Goal: Complete application form

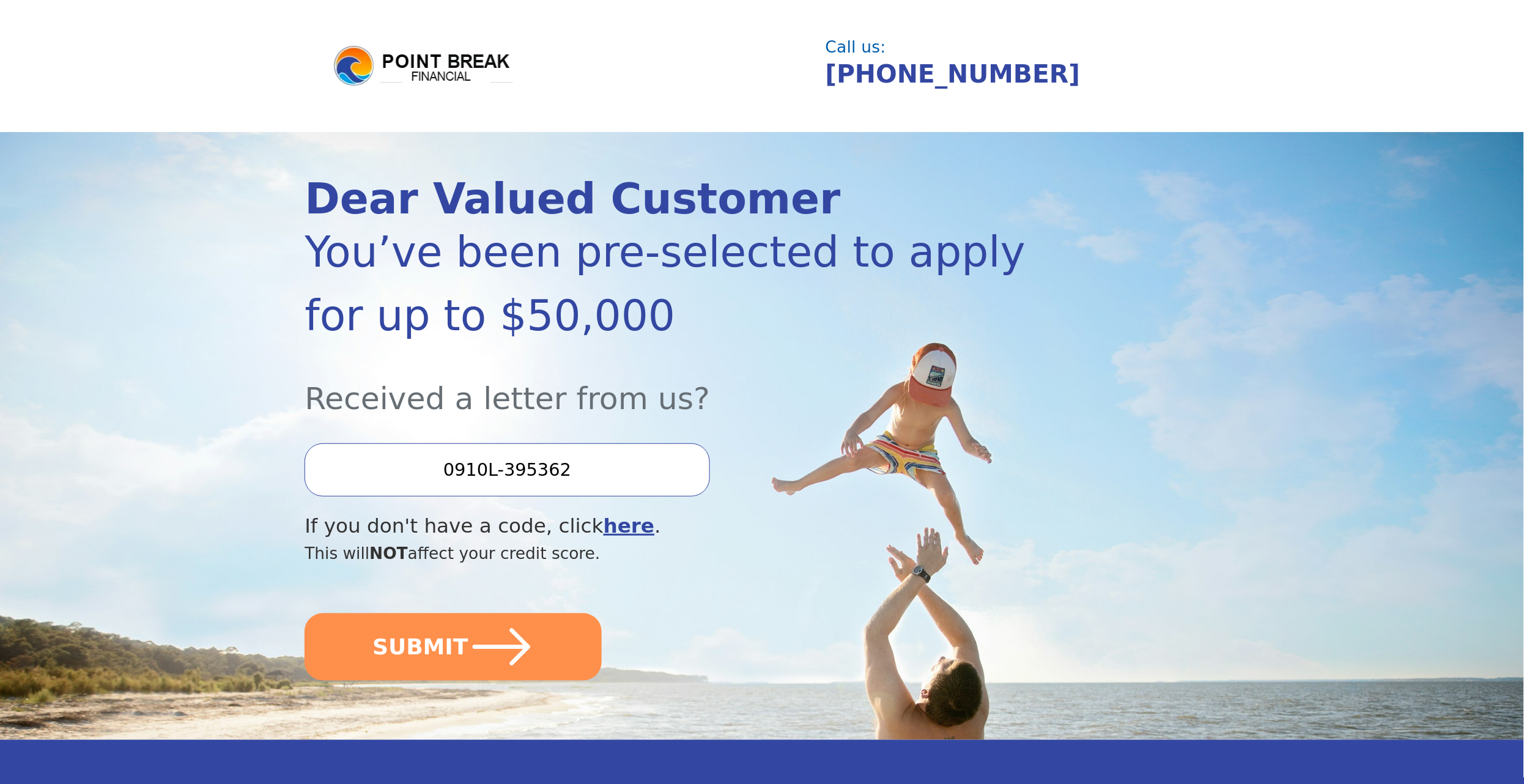
click at [396, 63] on img at bounding box center [424, 67] width 183 height 44
click at [464, 57] on img at bounding box center [424, 67] width 183 height 44
click at [454, 72] on img at bounding box center [424, 67] width 183 height 44
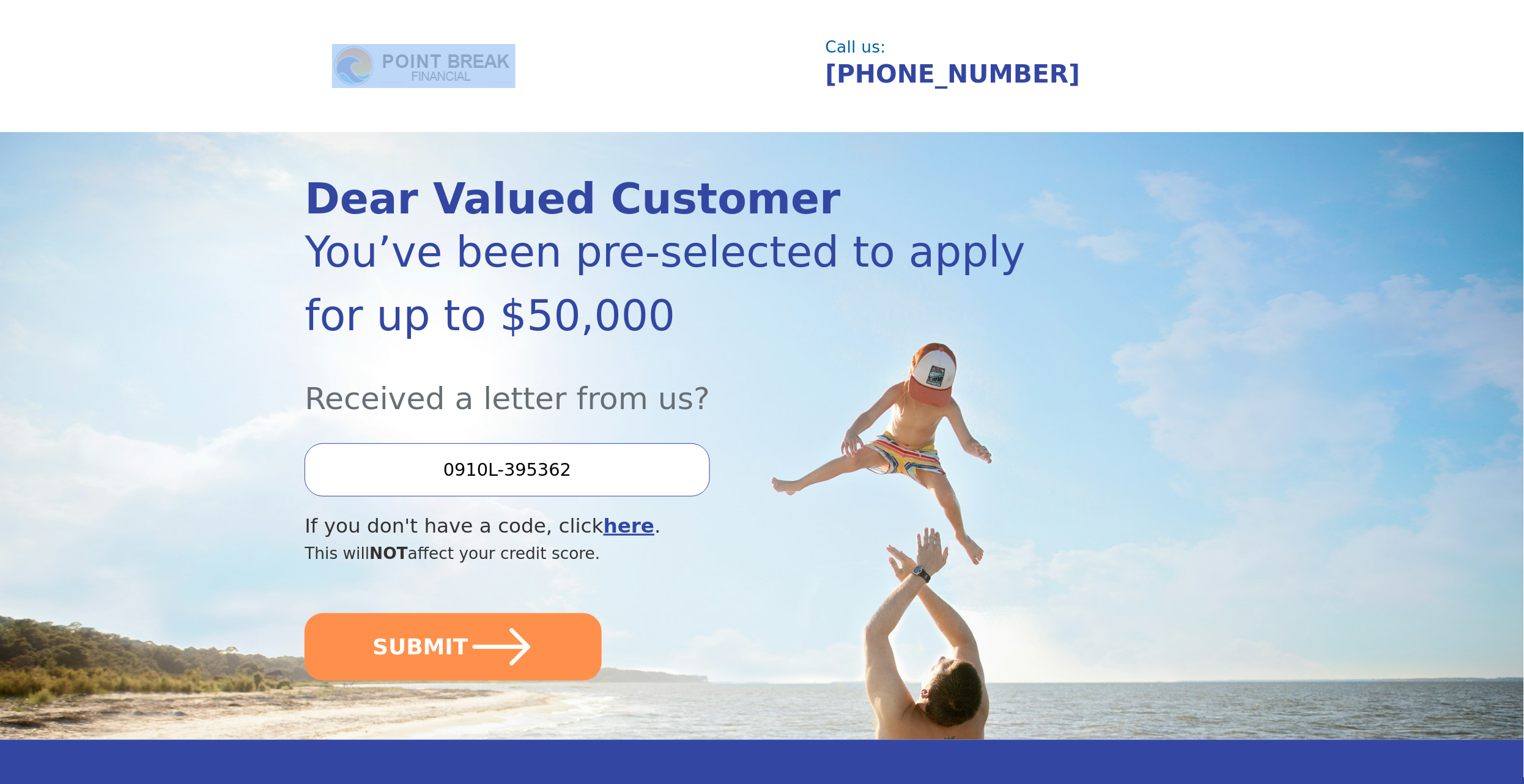
click at [454, 72] on img at bounding box center [424, 67] width 183 height 44
click at [639, 87] on div at bounding box center [572, 67] width 508 height 44
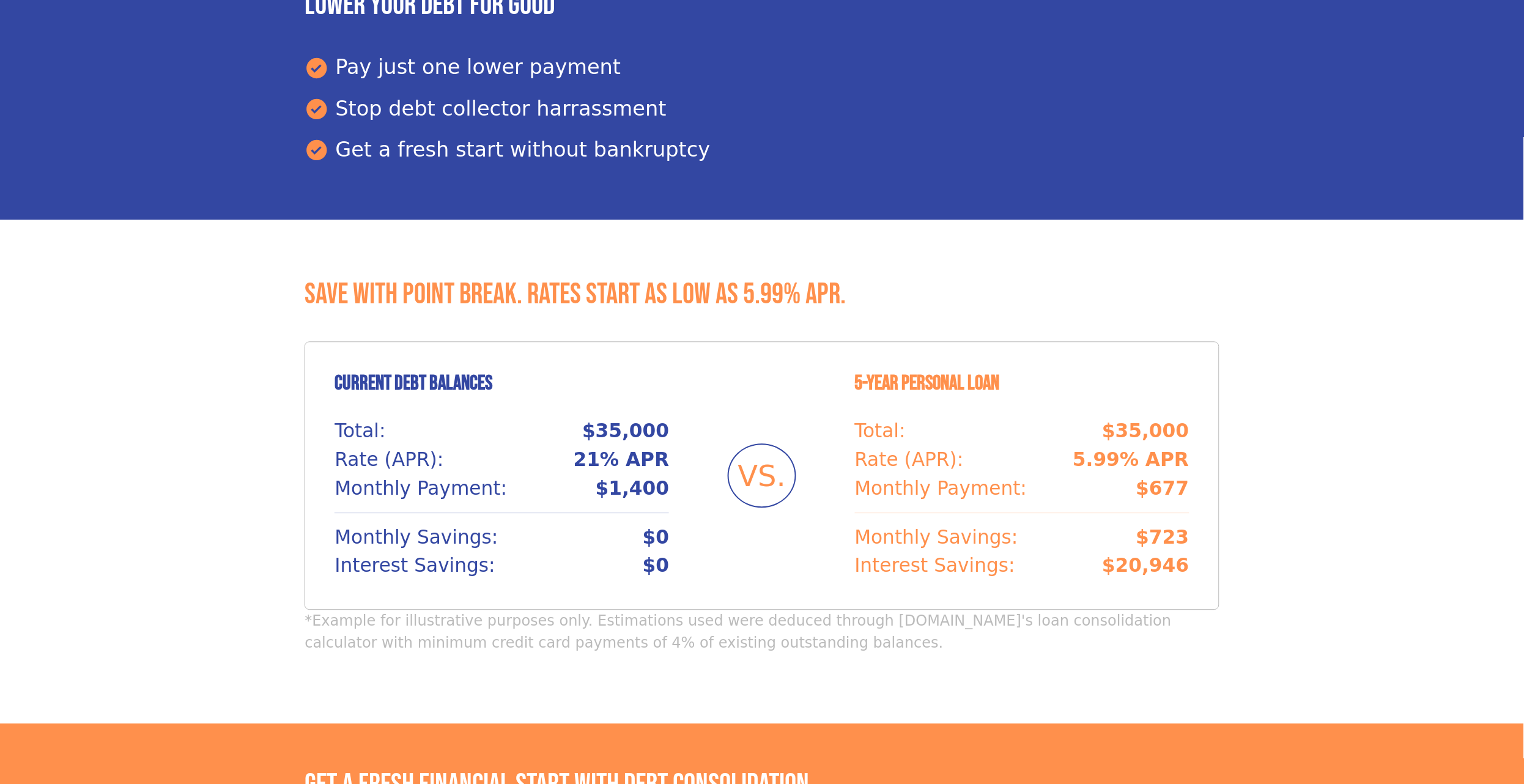
scroll to position [365, 0]
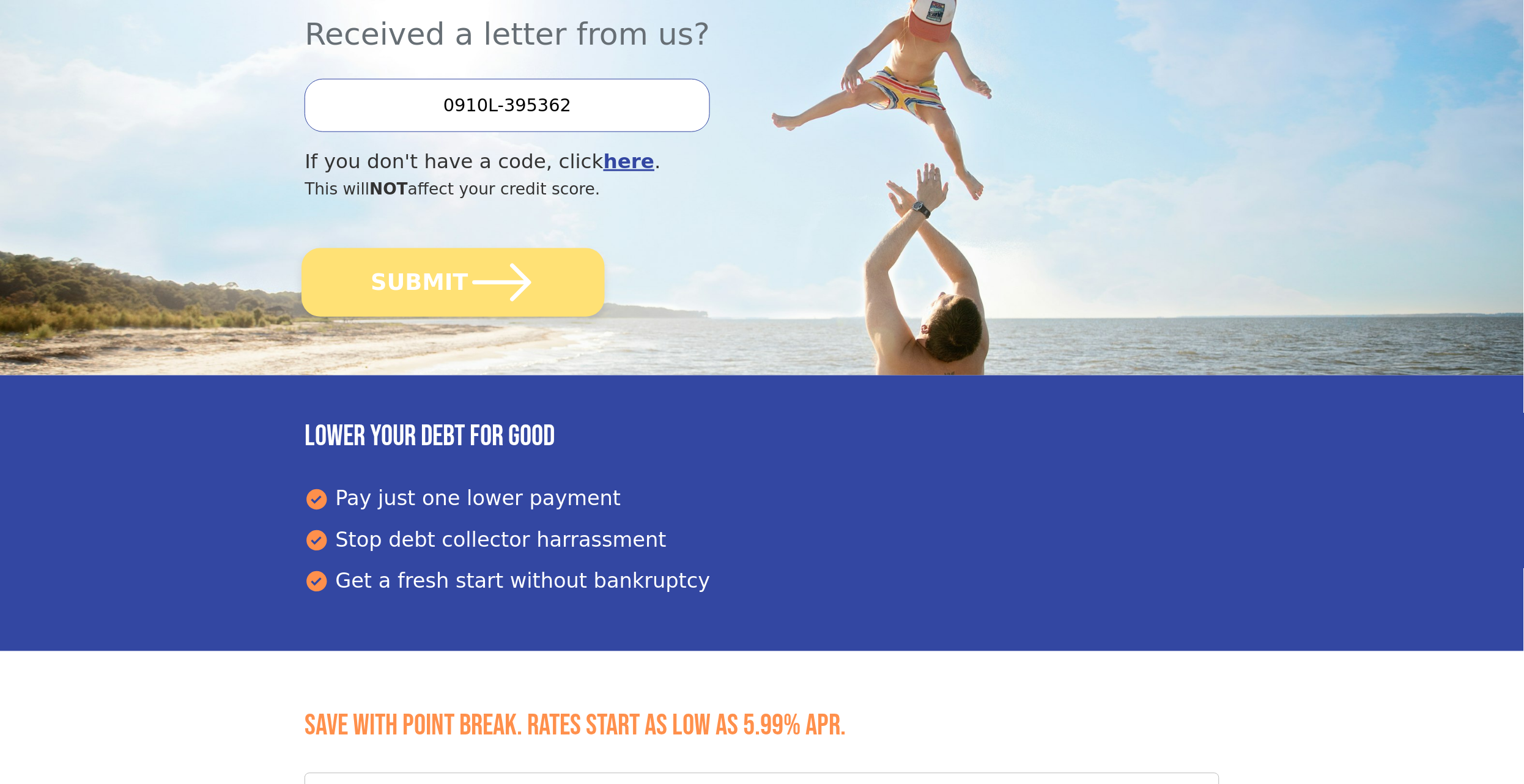
click at [421, 316] on button "SUBMIT" at bounding box center [454, 283] width 303 height 69
